Goal: Task Accomplishment & Management: Use online tool/utility

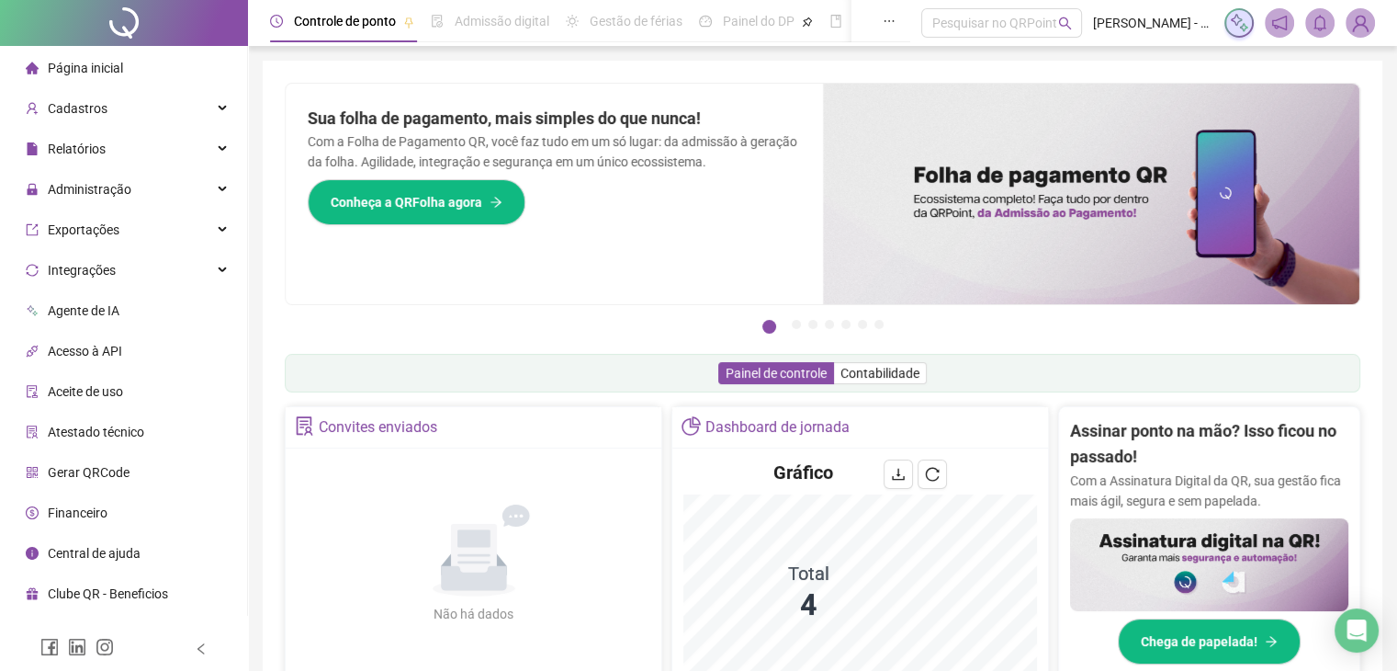
drag, startPoint x: 111, startPoint y: 85, endPoint x: 115, endPoint y: 63, distance: 22.3
click at [114, 72] on div "Página inicial" at bounding box center [74, 68] width 97 height 37
click at [115, 64] on span "Página inicial" at bounding box center [85, 68] width 75 height 15
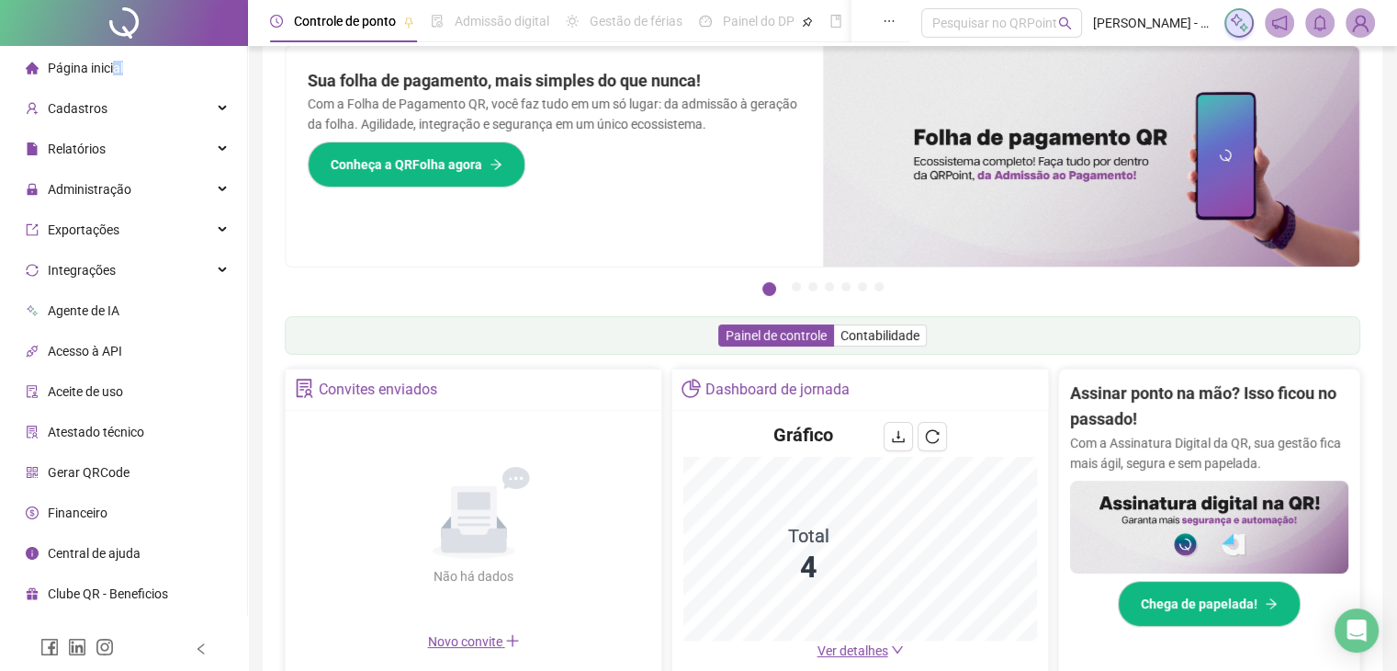
scroll to position [367, 0]
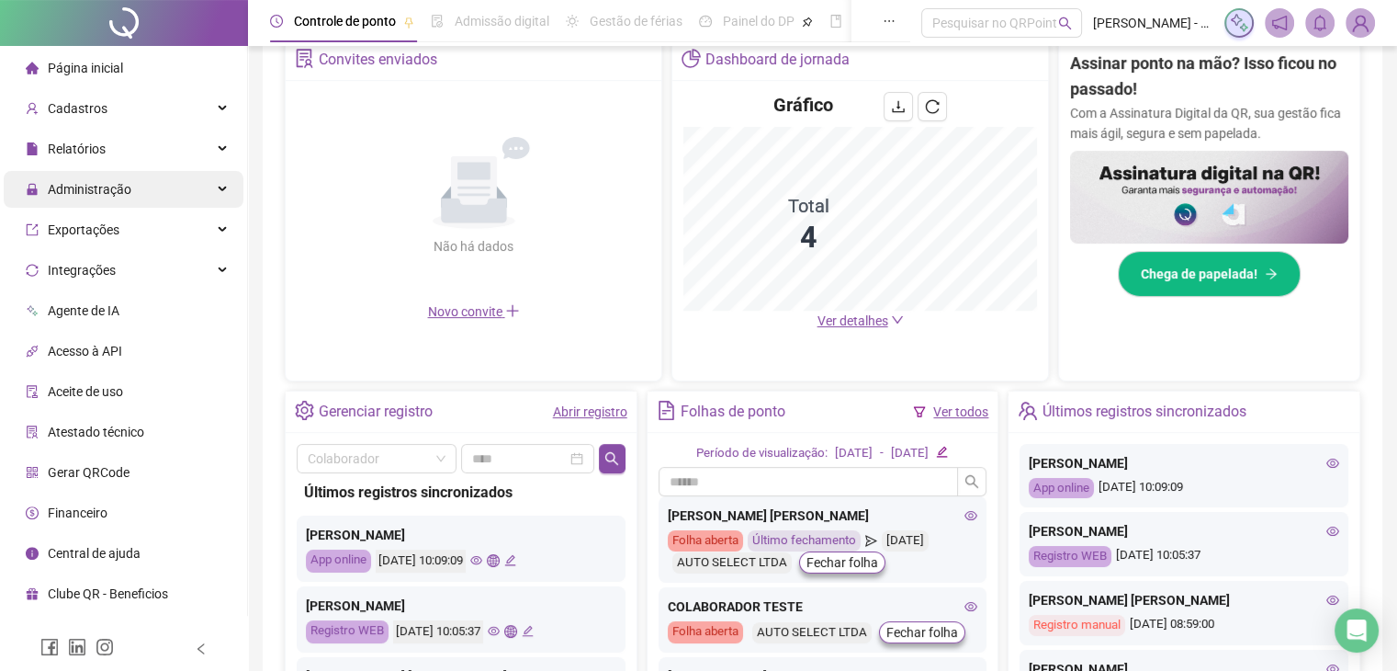
click at [151, 183] on div "Administração" at bounding box center [124, 189] width 240 height 37
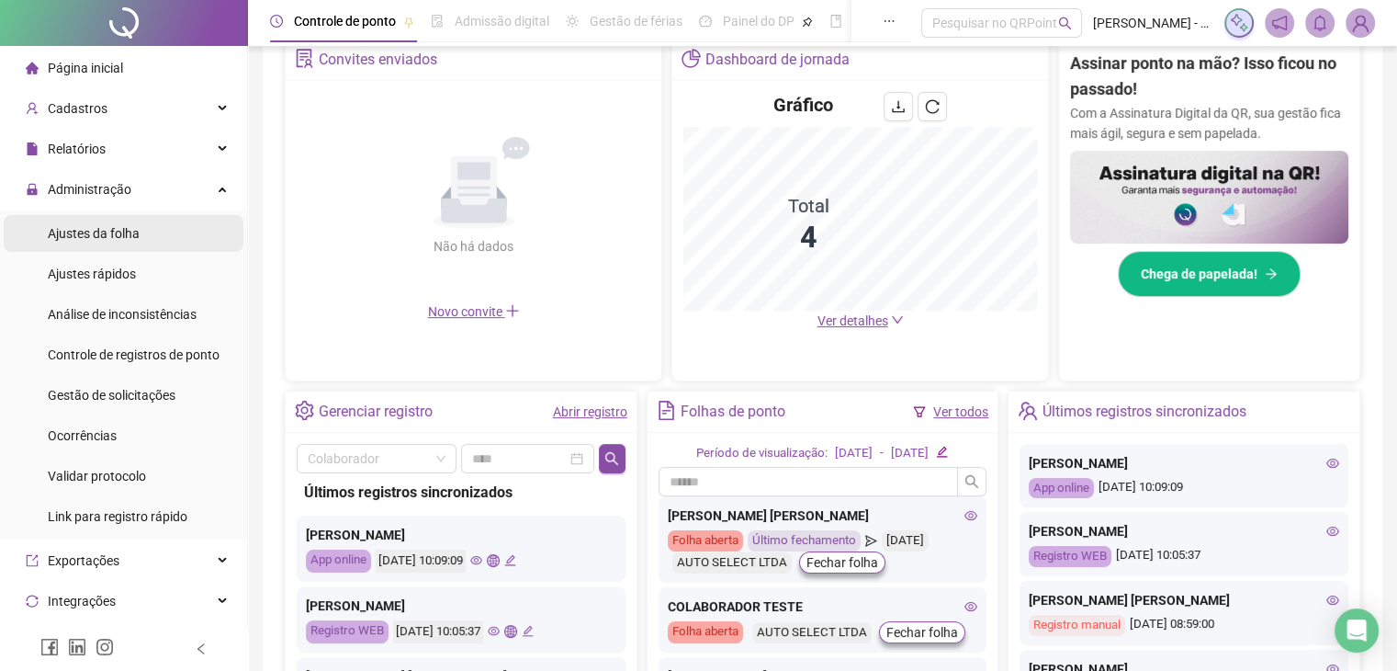
click at [149, 229] on li "Ajustes da folha" at bounding box center [124, 233] width 240 height 37
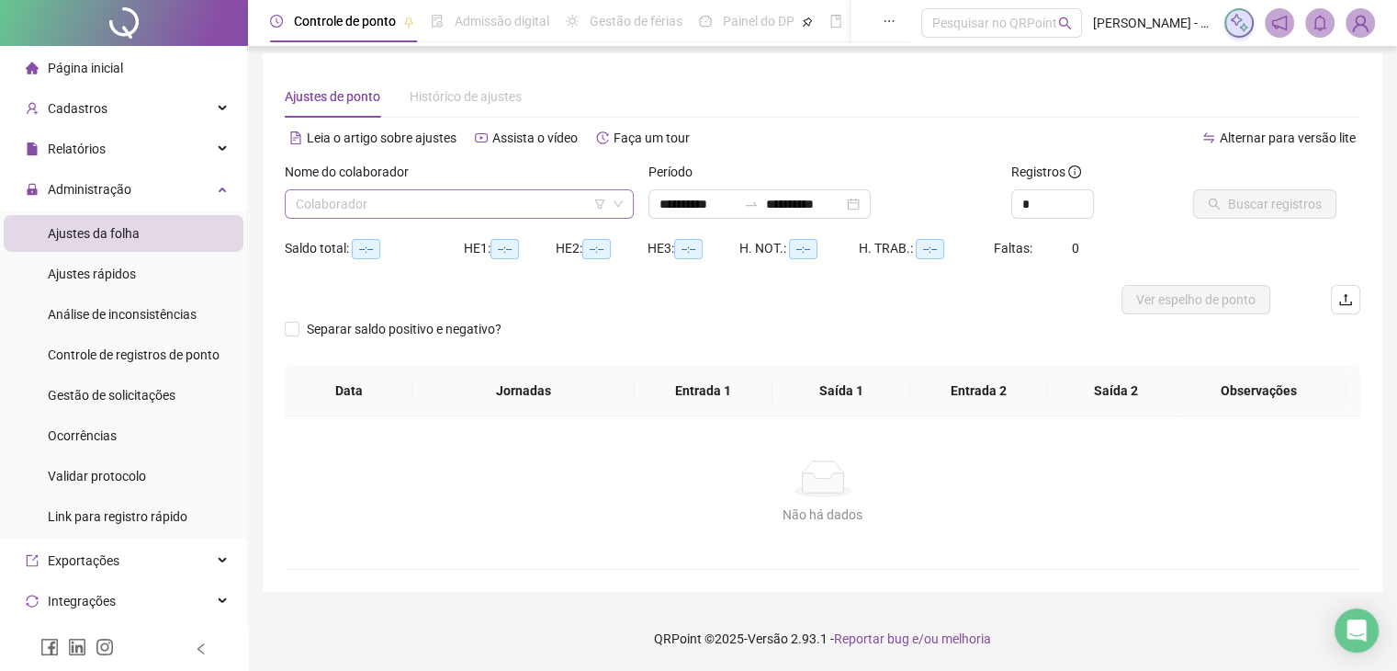
scroll to position [7, 0]
type input "**********"
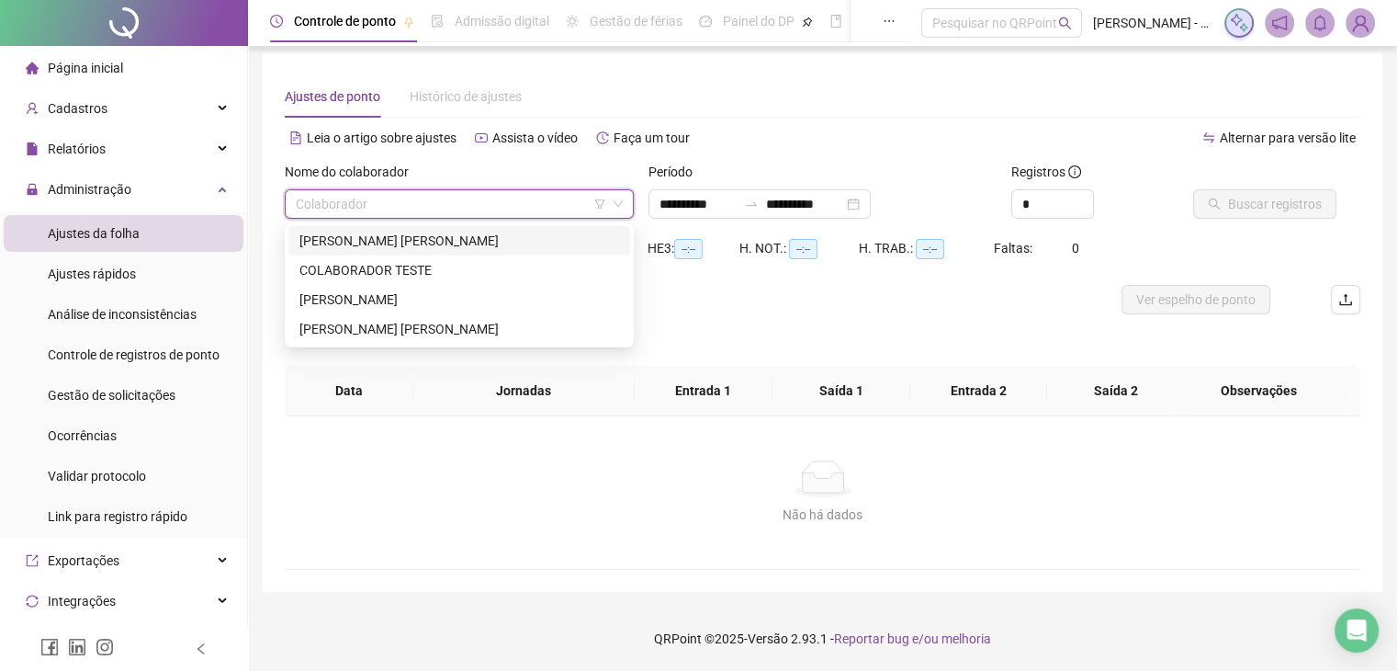
click at [468, 205] on input "search" at bounding box center [451, 204] width 310 height 28
